Goal: Task Accomplishment & Management: Manage account settings

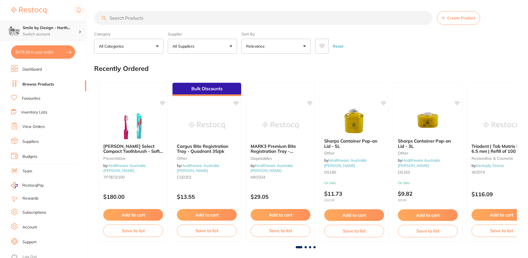
click at [46, 30] on h4 "Smile by Design - North..." at bounding box center [51, 28] width 56 height 6
click at [57, 33] on p "Switch account" at bounding box center [51, 35] width 56 height 6
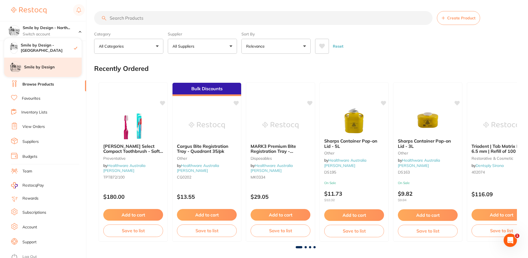
click at [62, 66] on h4 "Smile by Design" at bounding box center [53, 68] width 58 height 6
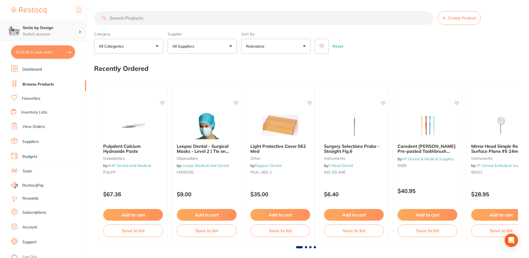
click at [64, 35] on p "Switch account" at bounding box center [51, 35] width 56 height 6
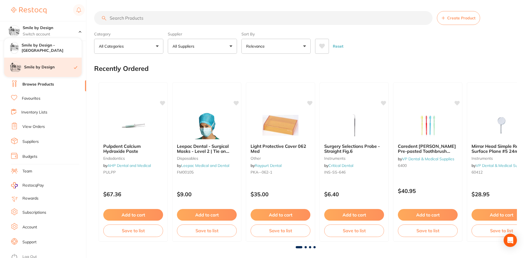
click at [58, 65] on h4 "Smile by Design" at bounding box center [49, 68] width 50 height 6
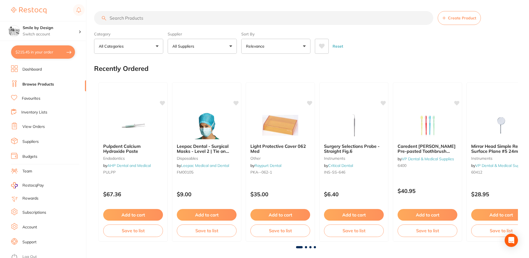
click at [36, 126] on link "View Orders" at bounding box center [33, 127] width 22 height 6
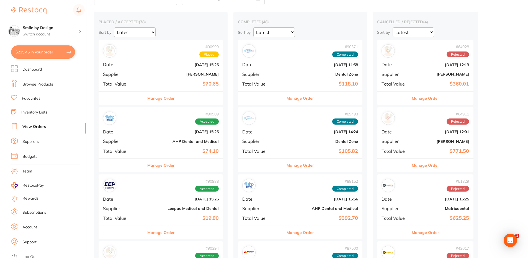
scroll to position [28, 0]
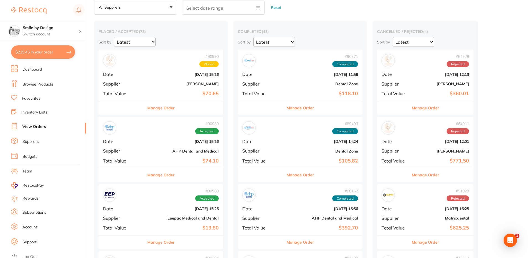
click at [160, 110] on button "Manage Order" at bounding box center [160, 107] width 27 height 13
